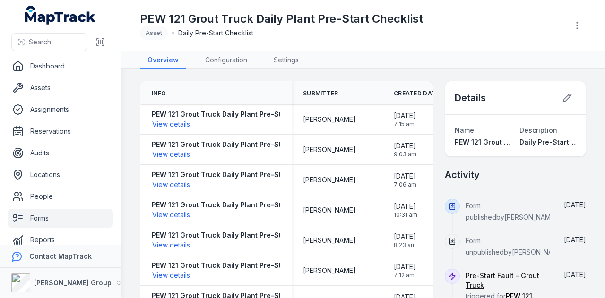
scroll to position [11, 0]
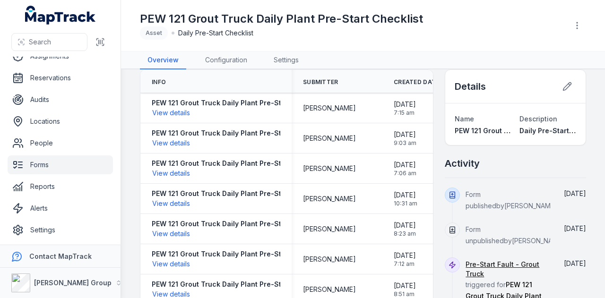
click at [52, 167] on link "Forms" at bounding box center [60, 165] width 105 height 19
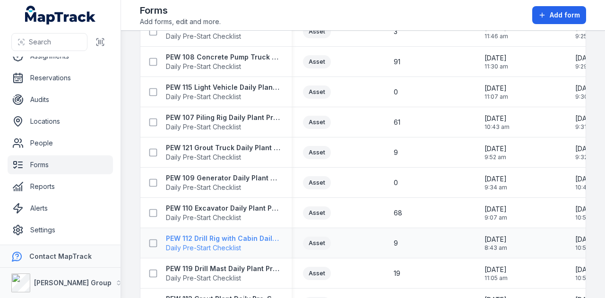
scroll to position [946, 0]
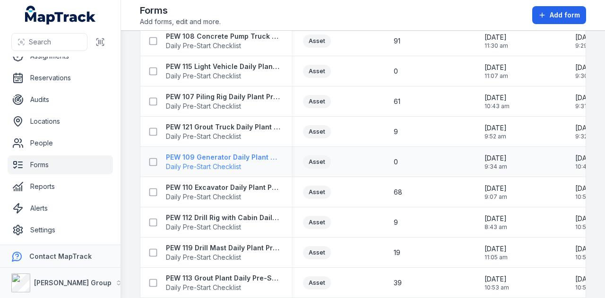
click at [230, 153] on strong "PEW 109 Generator Daily Plant Pre-Start Checklist" at bounding box center [223, 157] width 114 height 9
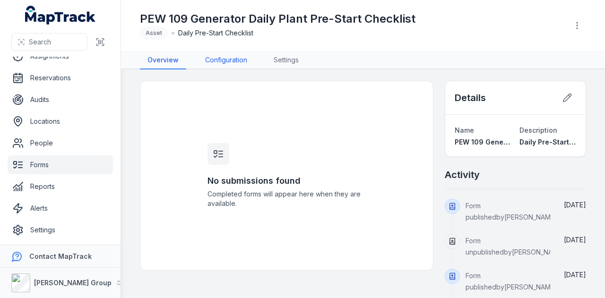
click at [221, 52] on link "Configuration" at bounding box center [226, 61] width 57 height 18
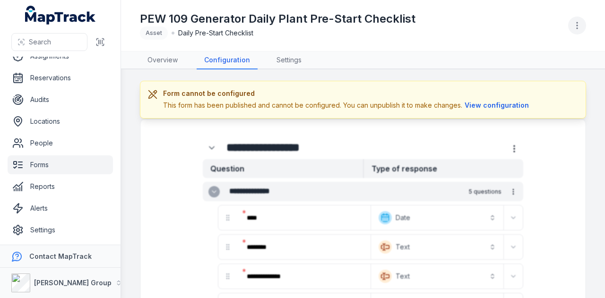
click at [579, 26] on icon "button" at bounding box center [577, 25] width 9 height 9
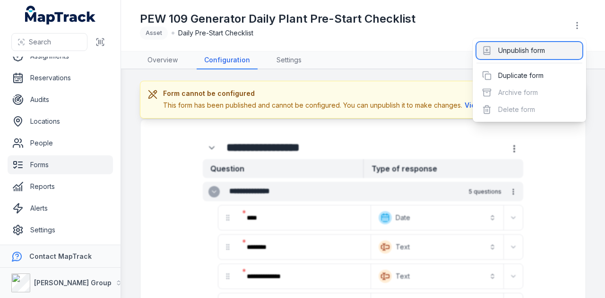
click at [549, 51] on div "Unpublish form" at bounding box center [530, 50] width 106 height 17
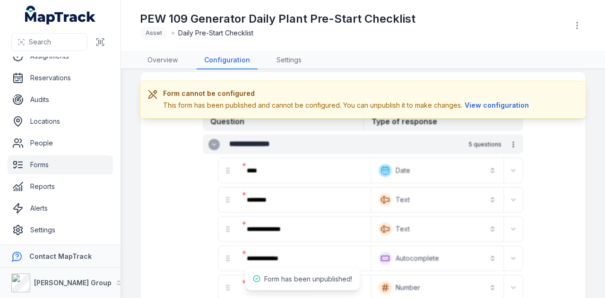
scroll to position [95, 0]
